Goal: Task Accomplishment & Management: Manage account settings

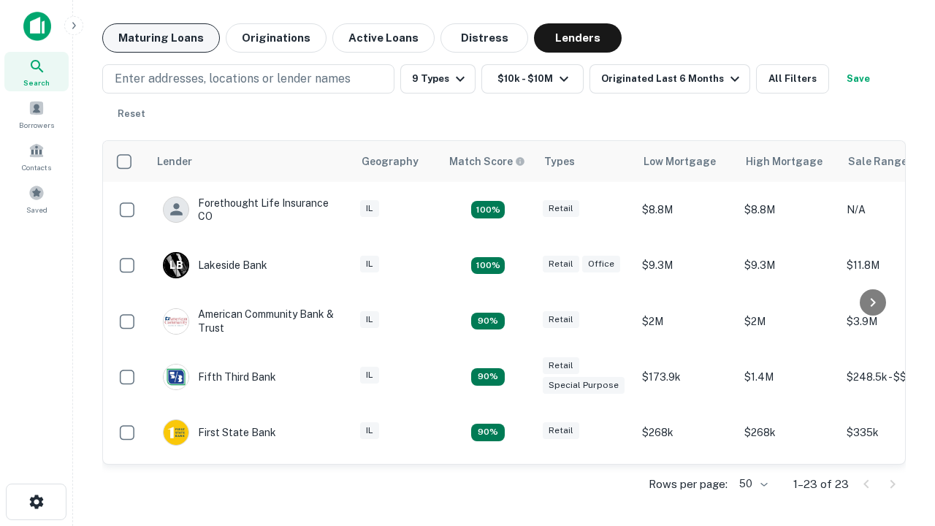
click at [161, 38] on button "Maturing Loans" at bounding box center [161, 37] width 118 height 29
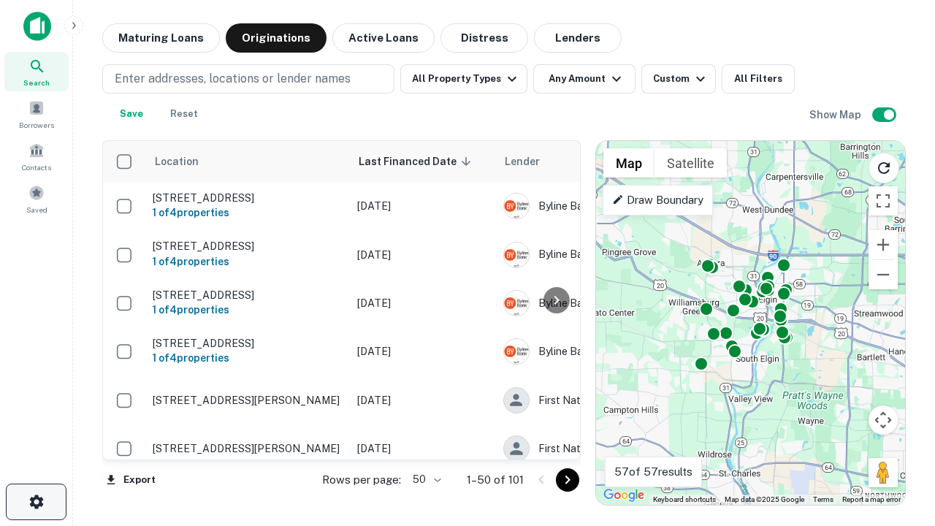
click at [36, 502] on icon "button" at bounding box center [37, 502] width 18 height 18
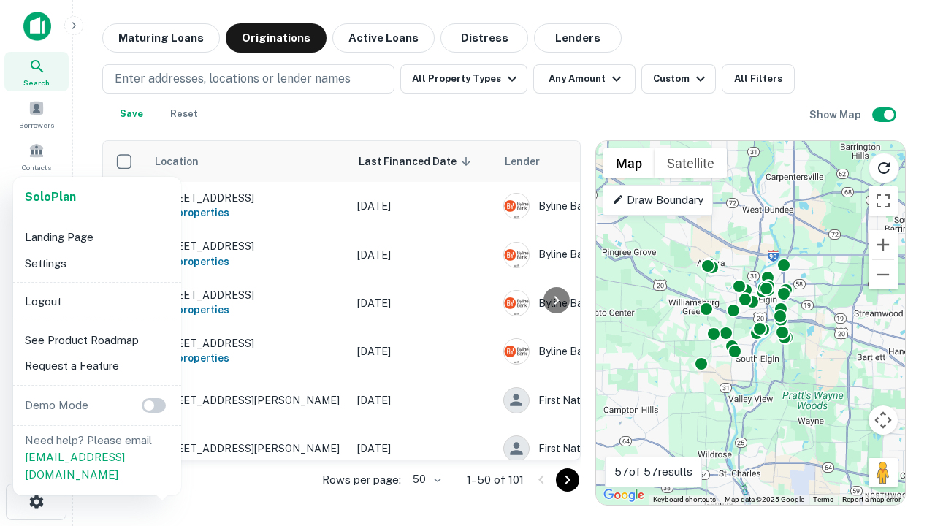
click at [96, 301] on li "Logout" at bounding box center [97, 301] width 156 height 26
